Goal: Find specific page/section: Find specific page/section

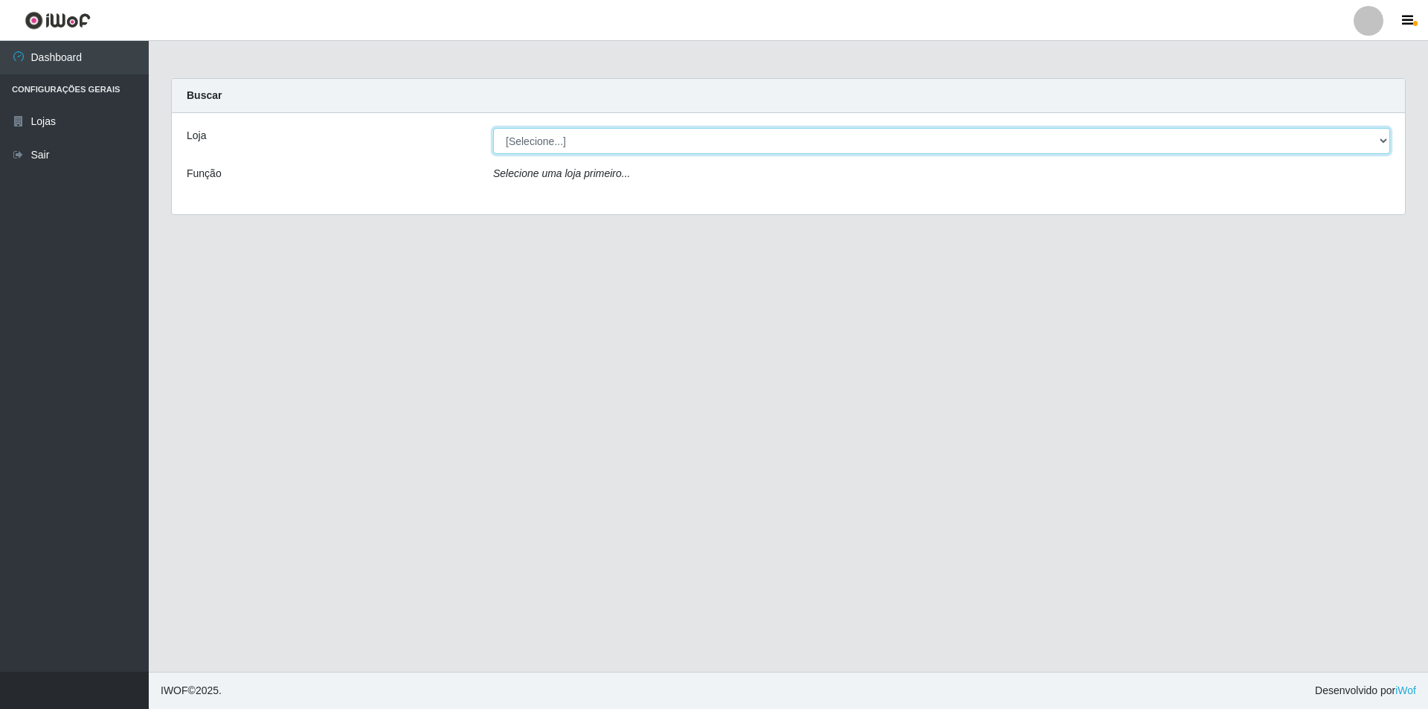
click at [707, 143] on select "[Selecione...] Atacado Vem - [STREET_ADDRESS]" at bounding box center [941, 141] width 897 height 26
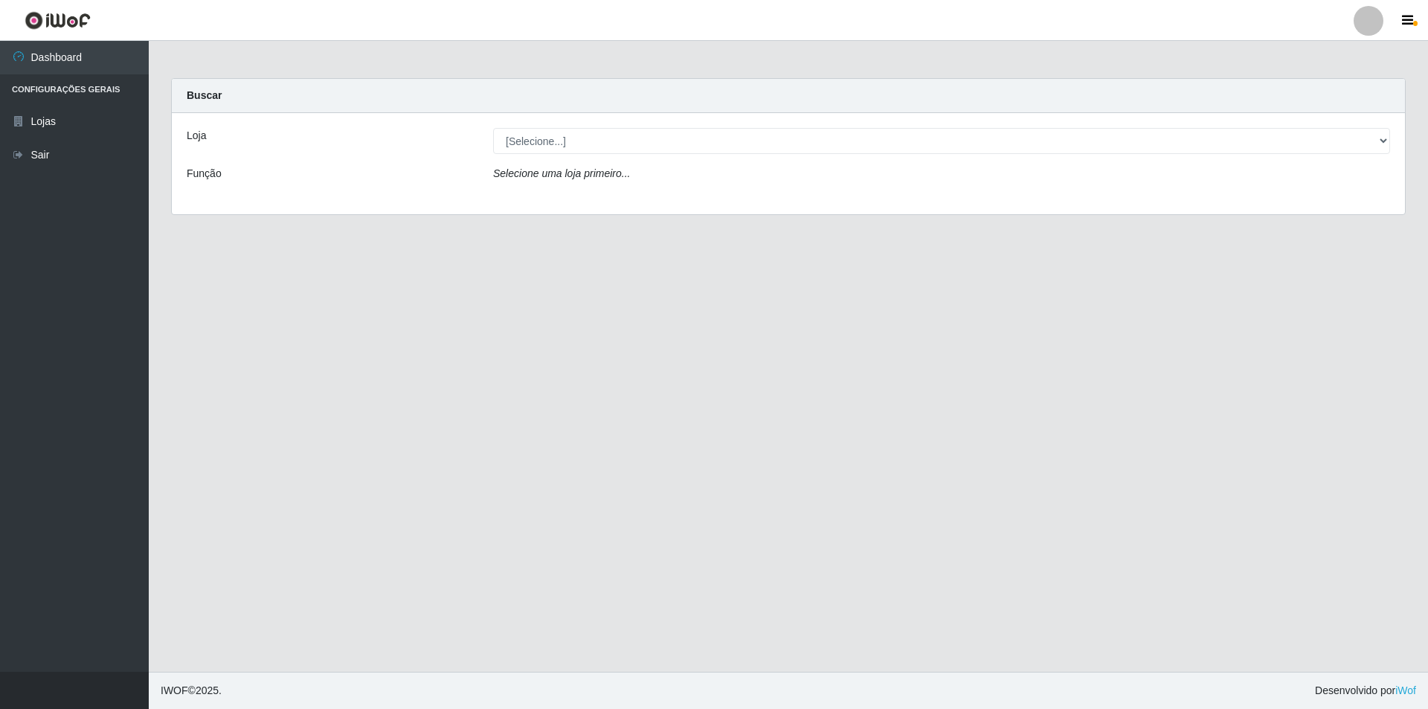
click at [707, 198] on div "Loja [Selecione...] Atacado Vem - Loja 48 Jardim Limoeiro Função Selecione uma …" at bounding box center [788, 163] width 1233 height 101
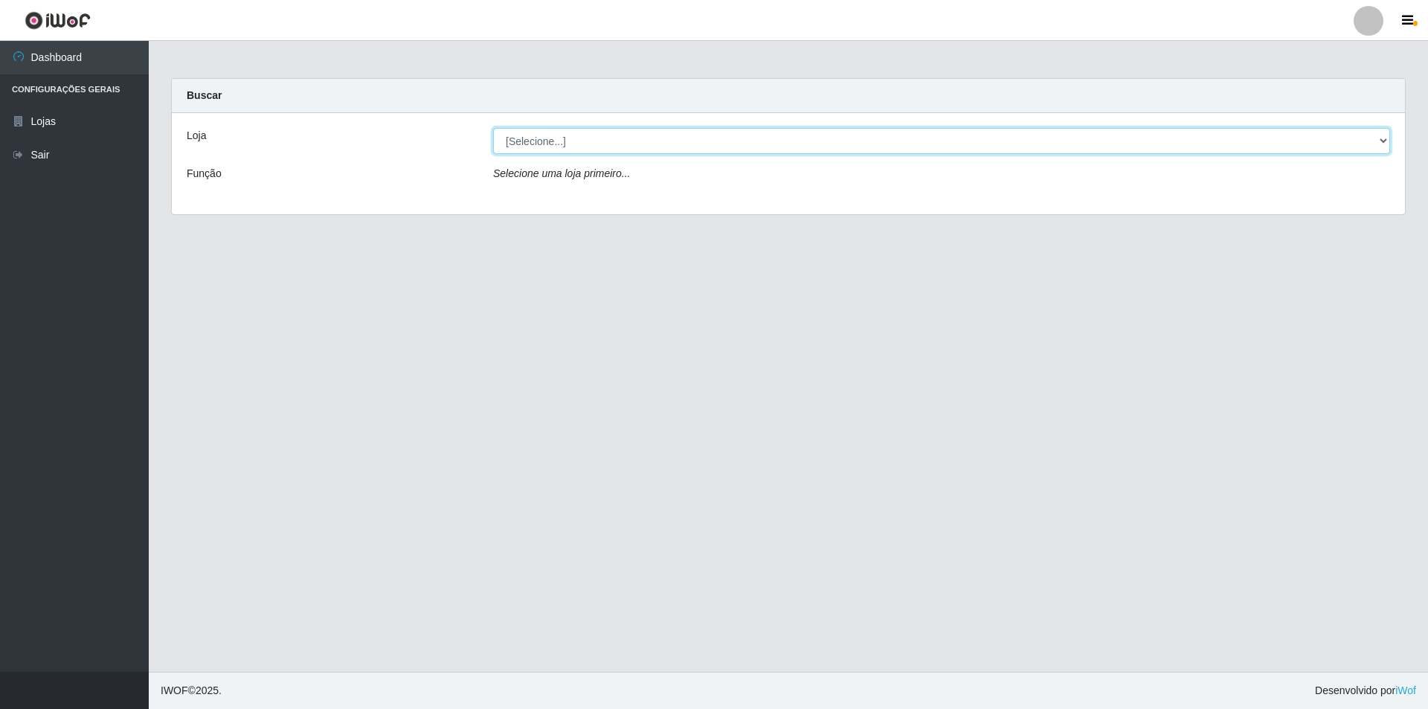
click at [707, 136] on select "[Selecione...] Atacado Vem - [STREET_ADDRESS]" at bounding box center [941, 141] width 897 height 26
select select "449"
click at [493, 128] on select "[Selecione...] Atacado Vem - [STREET_ADDRESS]" at bounding box center [941, 141] width 897 height 26
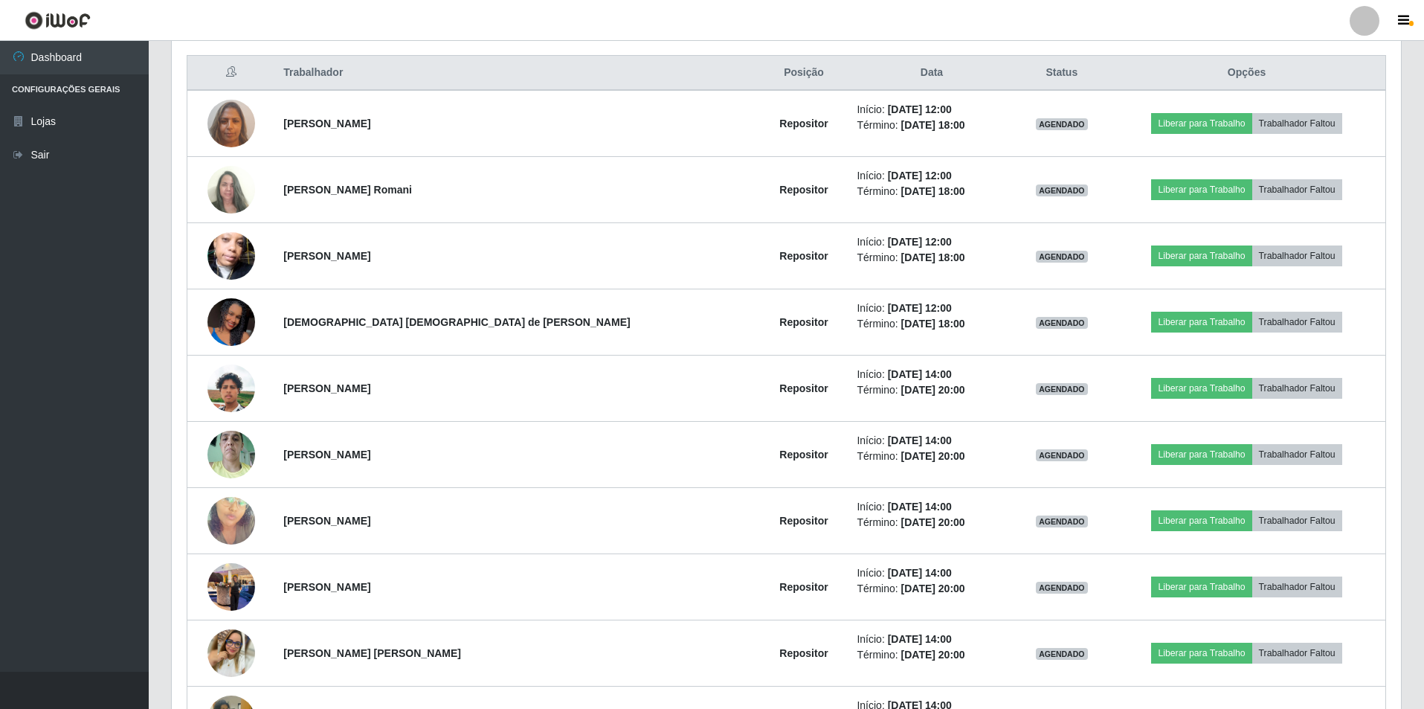
scroll to position [379, 0]
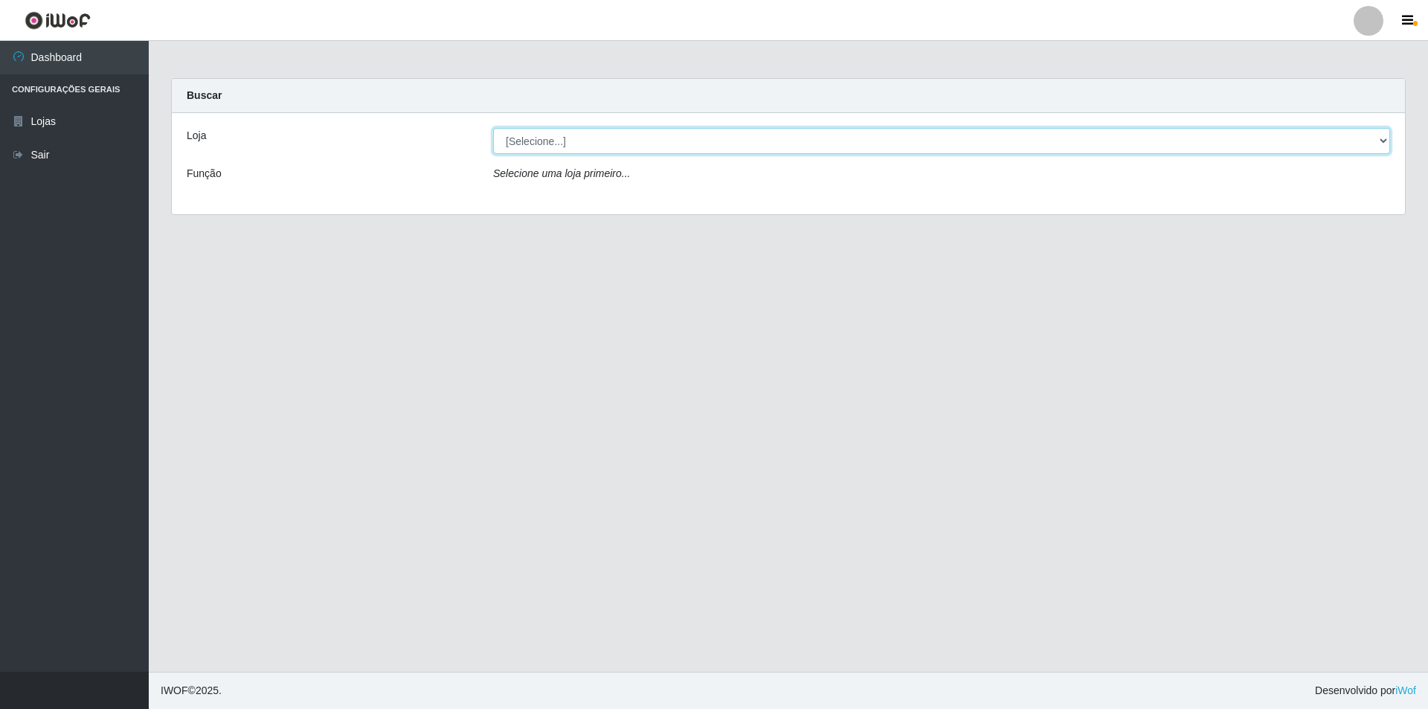
click at [1385, 147] on select "[Selecione...] Atacado Vem - [STREET_ADDRESS]" at bounding box center [941, 141] width 897 height 26
select select "449"
click at [493, 128] on select "[Selecione...] Atacado Vem - [STREET_ADDRESS]" at bounding box center [941, 141] width 897 height 26
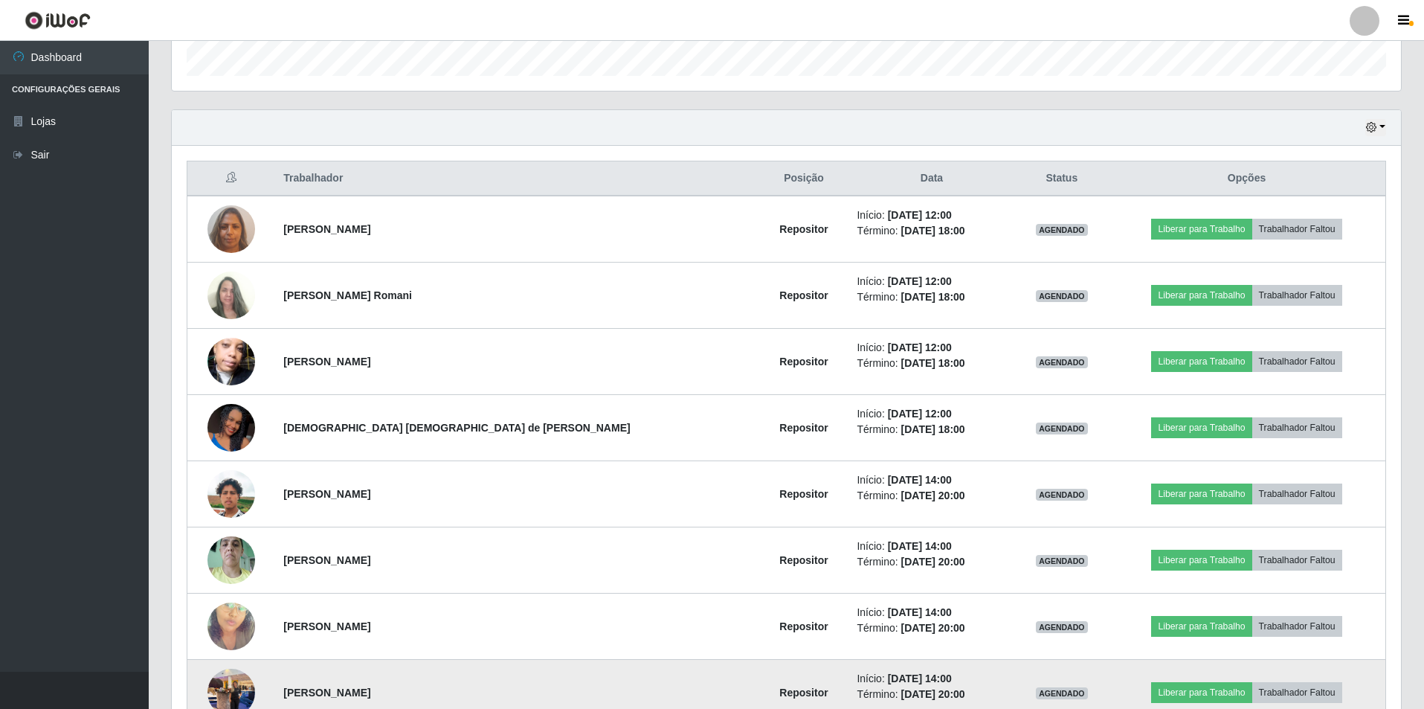
scroll to position [453, 0]
